Goal: Book appointment/travel/reservation

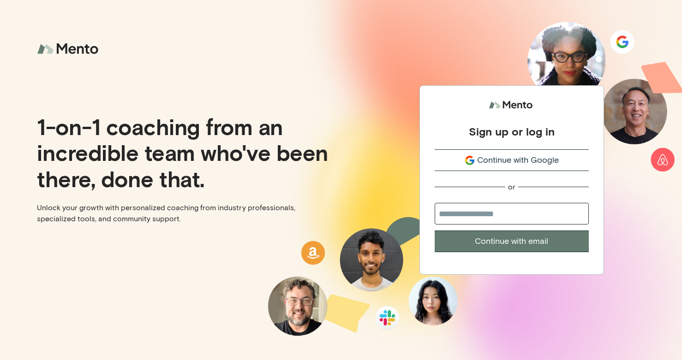
click at [495, 167] on button "Continue with Google" at bounding box center [512, 160] width 154 height 22
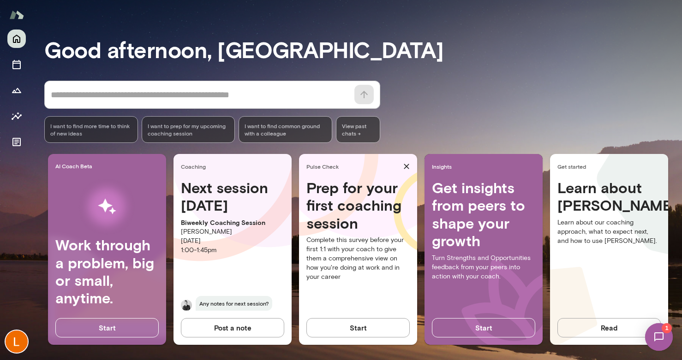
scroll to position [51, 0]
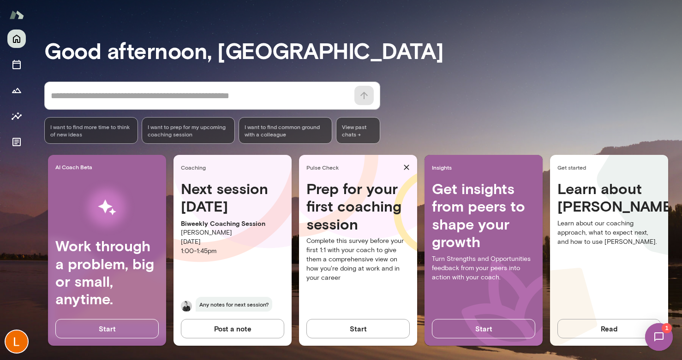
click at [217, 216] on div "Next session in 2 days Biweekly Coaching Session Tré Wright Wednesday, Septembe…" at bounding box center [232, 251] width 118 height 143
click at [16, 63] on icon "Sessions" at bounding box center [16, 64] width 8 height 9
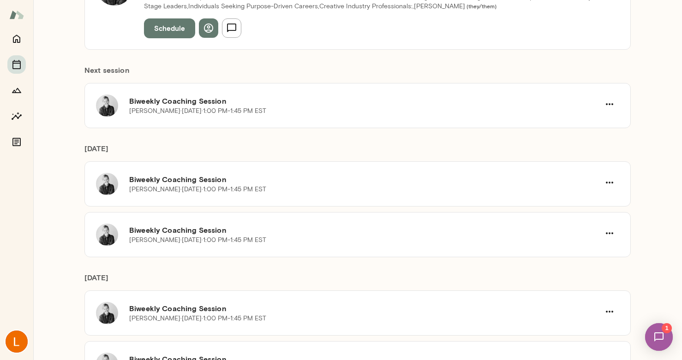
scroll to position [167, 0]
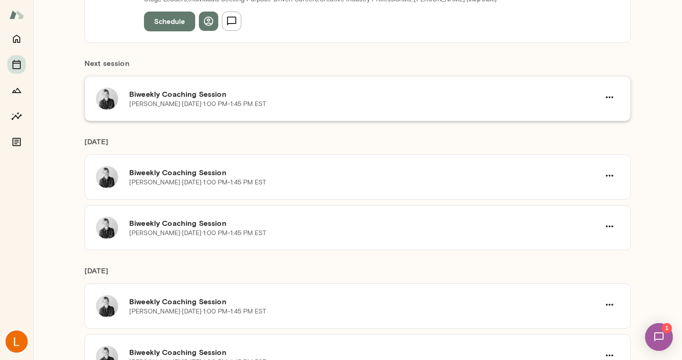
click at [223, 96] on h6 "Biweekly Coaching Session" at bounding box center [364, 94] width 471 height 11
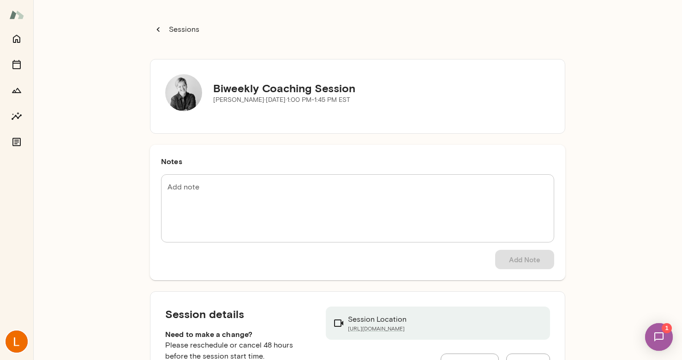
scroll to position [47, 0]
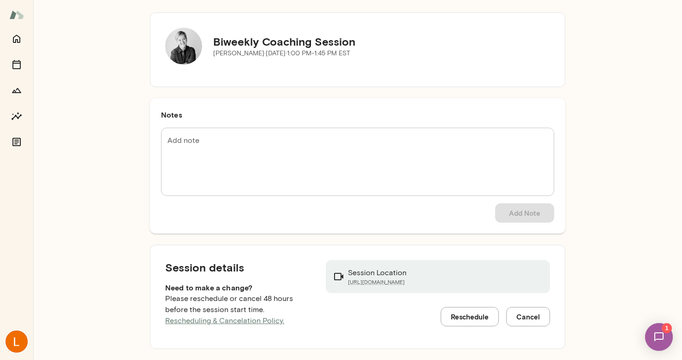
click at [472, 317] on button "Reschedule" at bounding box center [470, 316] width 58 height 19
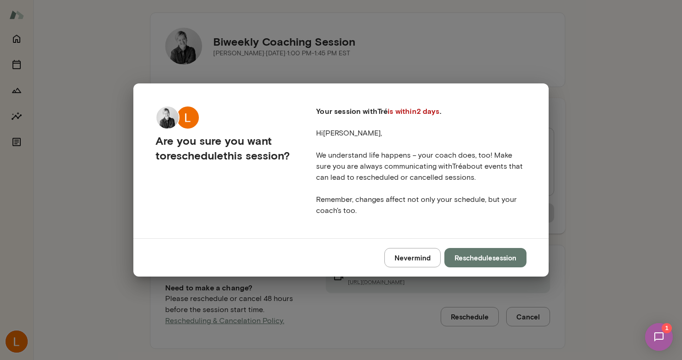
click at [493, 257] on button "Reschedule session" at bounding box center [485, 257] width 82 height 19
